Goal: Task Accomplishment & Management: Use online tool/utility

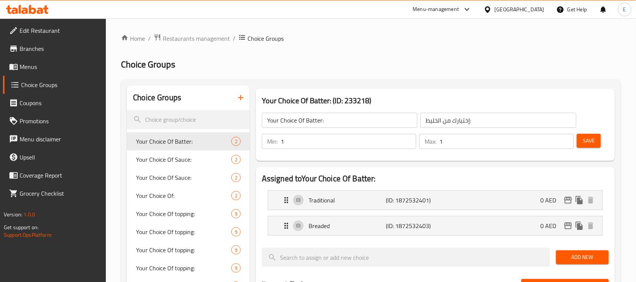
click at [37, 64] on span "Menus" at bounding box center [60, 66] width 81 height 9
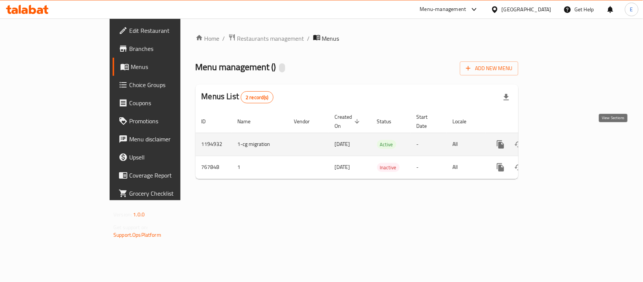
click at [560, 140] on icon "enhanced table" at bounding box center [555, 144] width 9 height 9
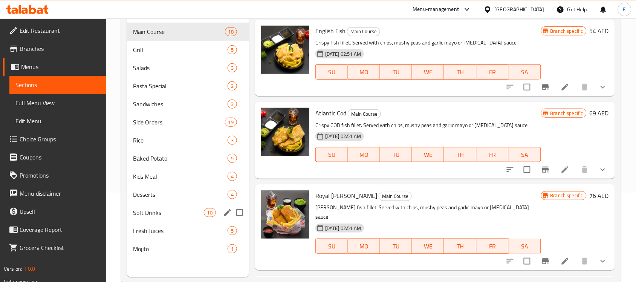
scroll to position [106, 0]
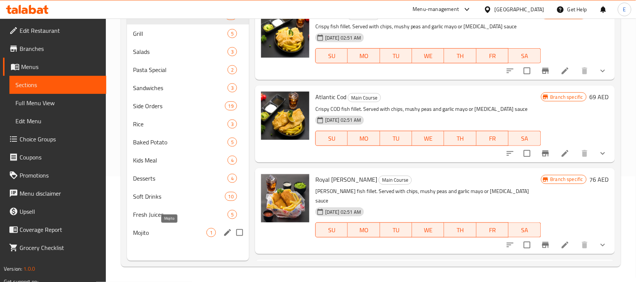
click at [168, 228] on span "Mojito" at bounding box center [169, 232] width 73 height 9
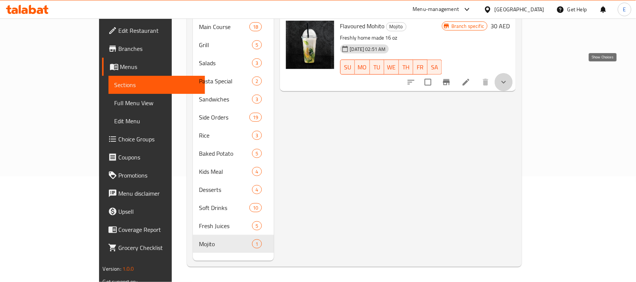
click at [508, 78] on icon "show more" at bounding box center [503, 82] width 9 height 9
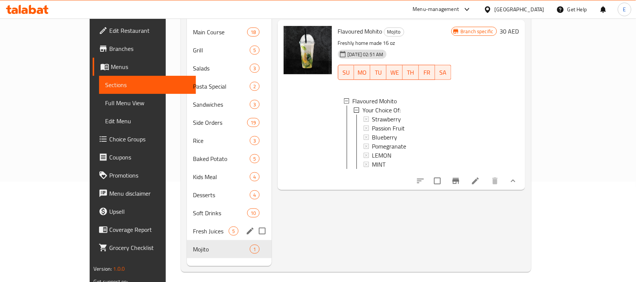
scroll to position [106, 0]
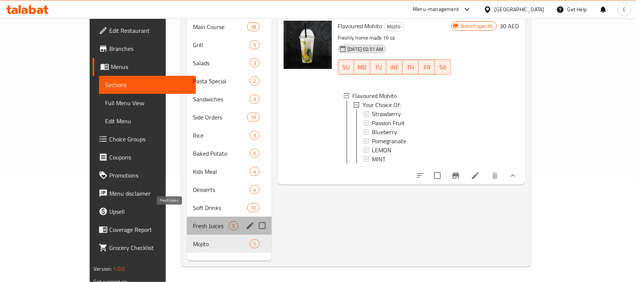
click at [193, 221] on span "Fresh Juices" at bounding box center [211, 225] width 36 height 9
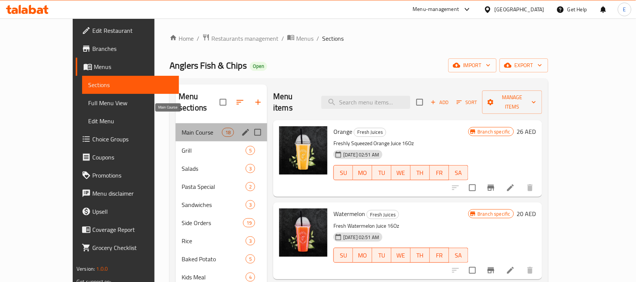
click at [185, 128] on span "Main Course" at bounding box center [202, 132] width 40 height 9
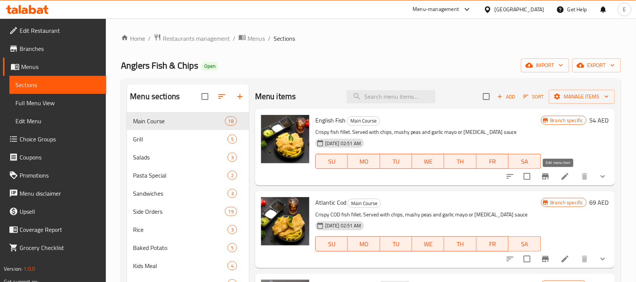
click at [562, 177] on icon at bounding box center [565, 176] width 7 height 7
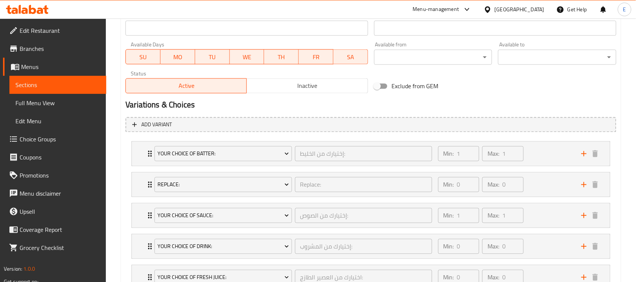
scroll to position [335, 0]
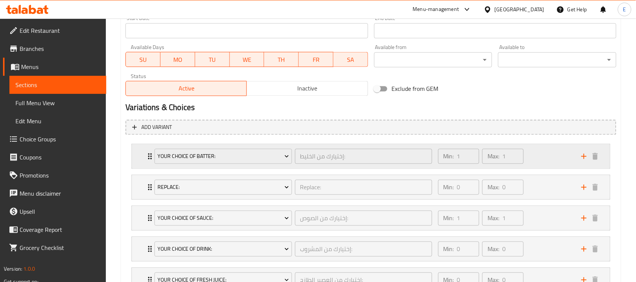
click at [136, 157] on div "Your Choice Of Batter: إختيارك من الخليط: ​ Min: 1 ​ Max: 1 ​" at bounding box center [371, 156] width 478 height 24
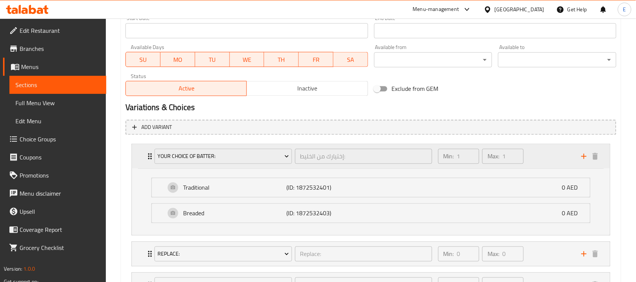
click at [140, 161] on div "Your Choice Of Batter: إختيارك من الخليط: ​ Min: 1 ​ Max: 1 ​" at bounding box center [371, 156] width 478 height 24
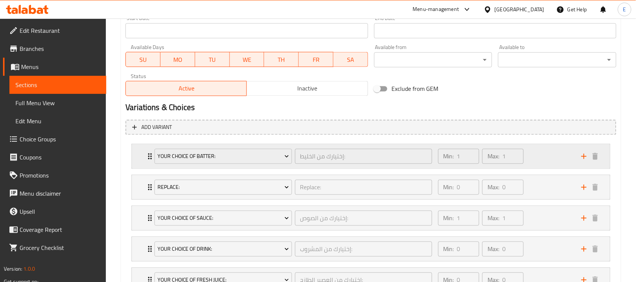
click at [140, 161] on div "Your Choice Of Batter: إختيارك من الخليط: ​ Min: 1 ​ Max: 1 ​" at bounding box center [371, 156] width 478 height 24
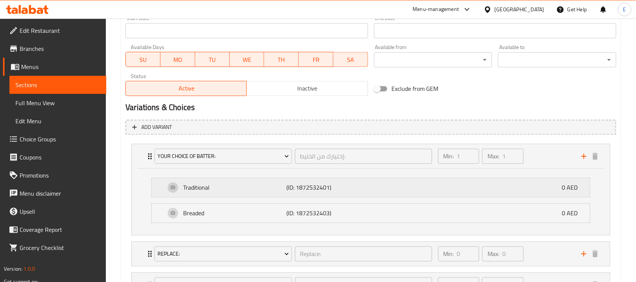
click at [200, 188] on p "Traditional" at bounding box center [234, 187] width 103 height 9
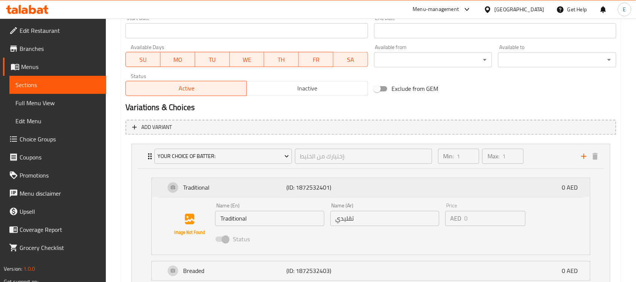
click at [243, 193] on div "Traditional (ID: 1872532401) 0 AED" at bounding box center [373, 187] width 416 height 19
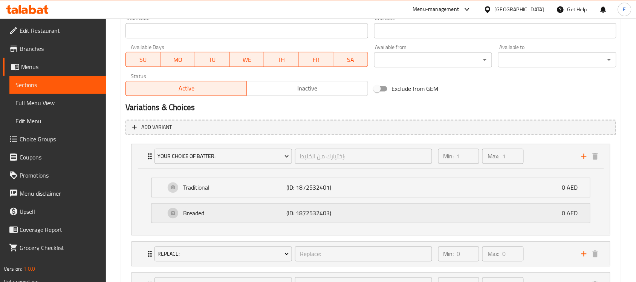
click at [217, 219] on div "Breaded (ID: 1872532403) 0 AED" at bounding box center [373, 213] width 416 height 19
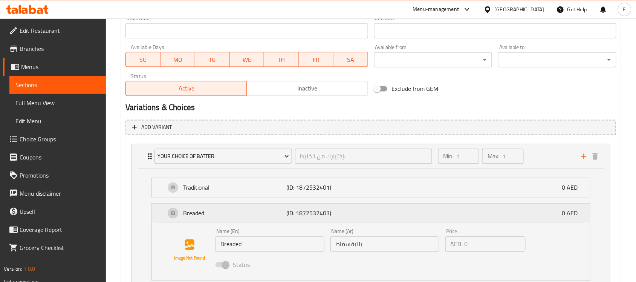
click at [217, 219] on div "Breaded (ID: 1872532403) 0 AED" at bounding box center [373, 213] width 416 height 19
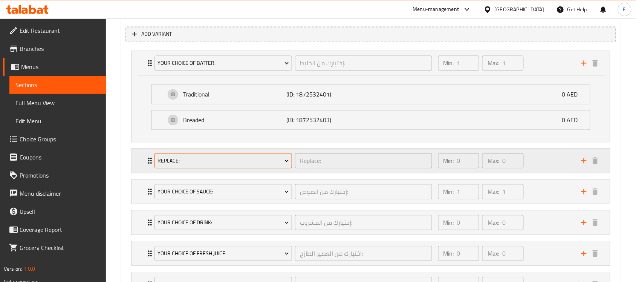
scroll to position [430, 0]
click at [135, 74] on div "Replace: Replace: ​ Min: 0 ​ Max: 0 ​" at bounding box center [371, 62] width 478 height 24
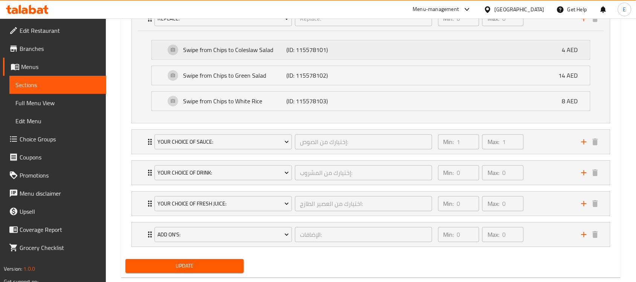
scroll to position [589, 0]
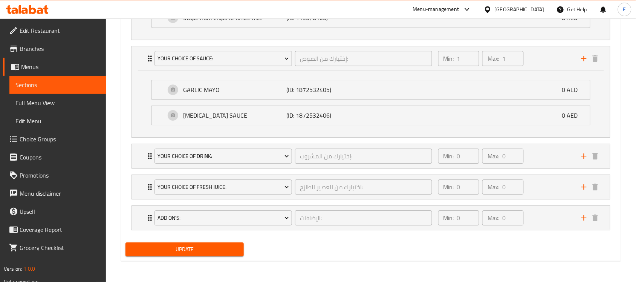
scroll to position [656, 0]
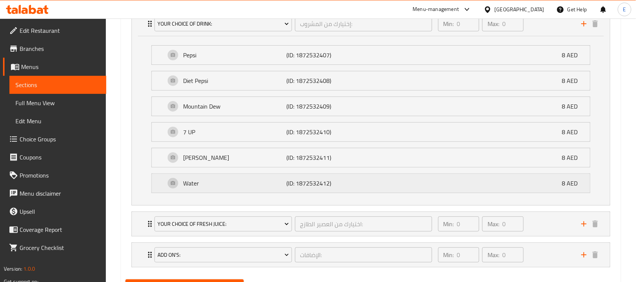
scroll to position [826, 0]
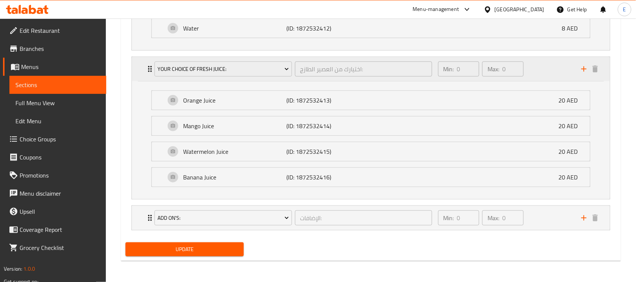
scroll to position [945, 0]
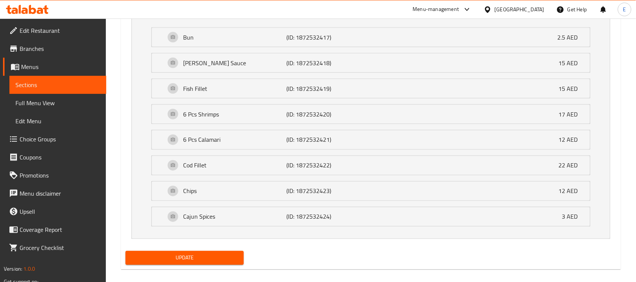
scroll to position [1167, 0]
